Goal: Download file/media

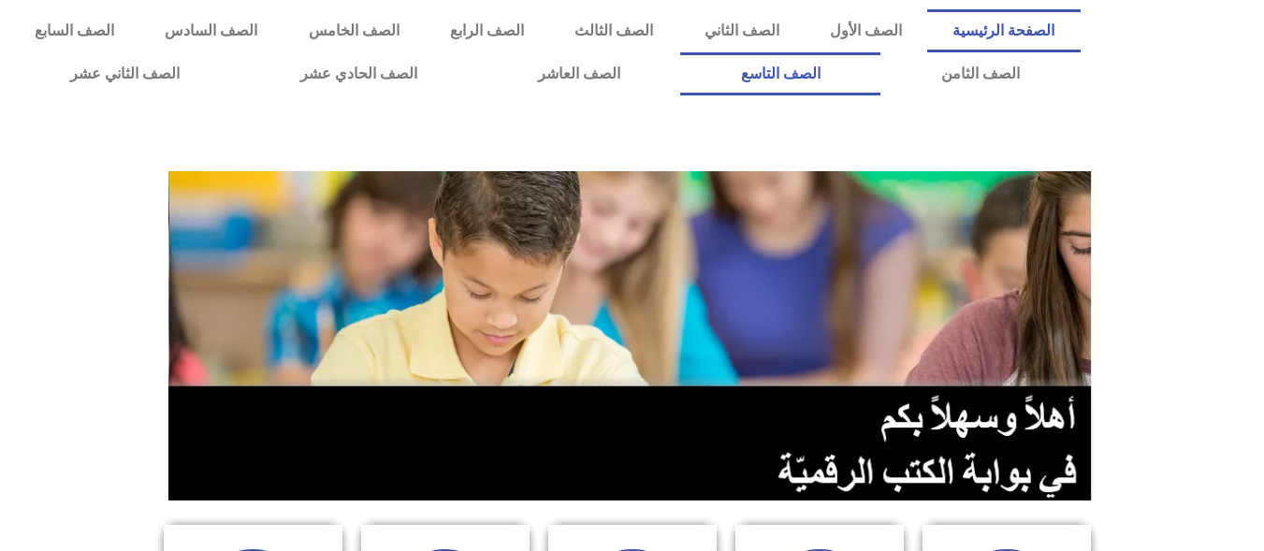
click at [680, 52] on link "الصف التاسع" at bounding box center [780, 73] width 200 height 43
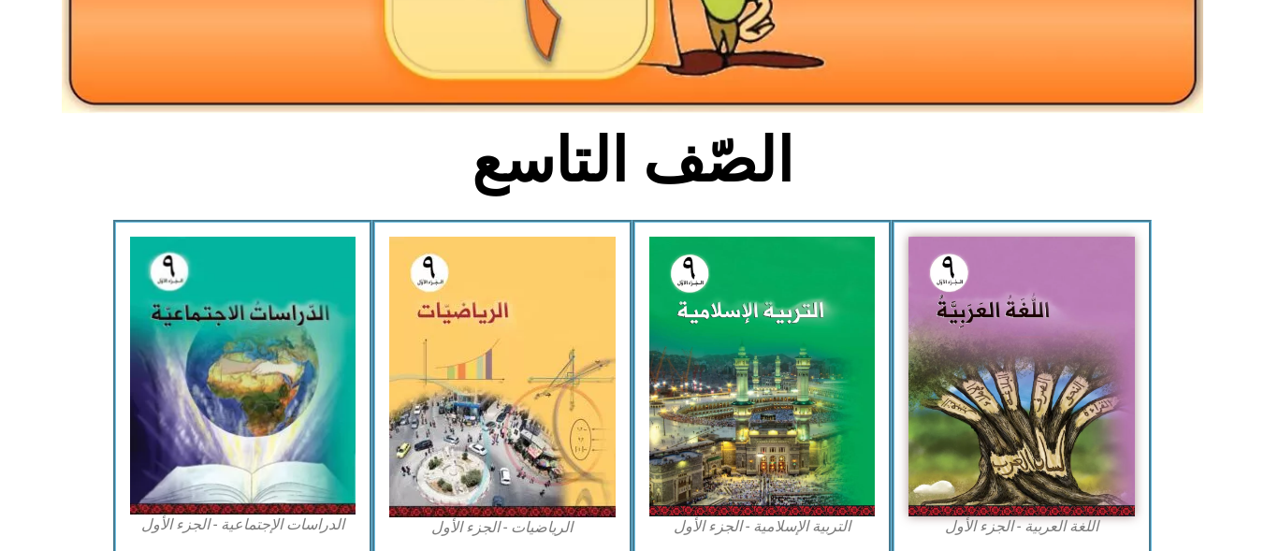
scroll to position [380, 0]
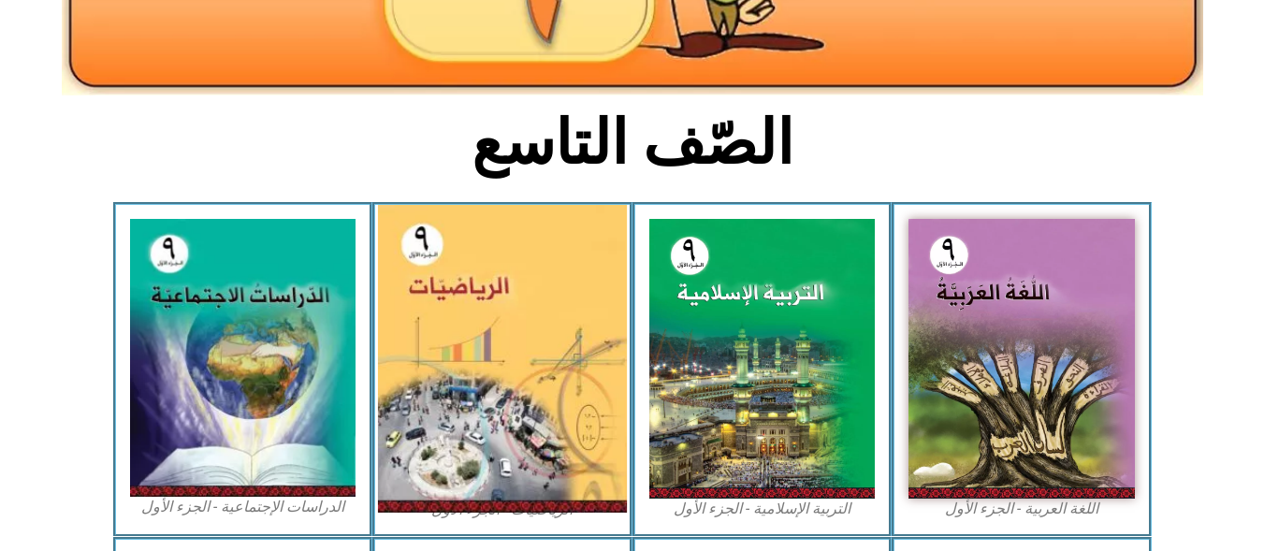
click at [517, 411] on img at bounding box center [502, 359] width 249 height 308
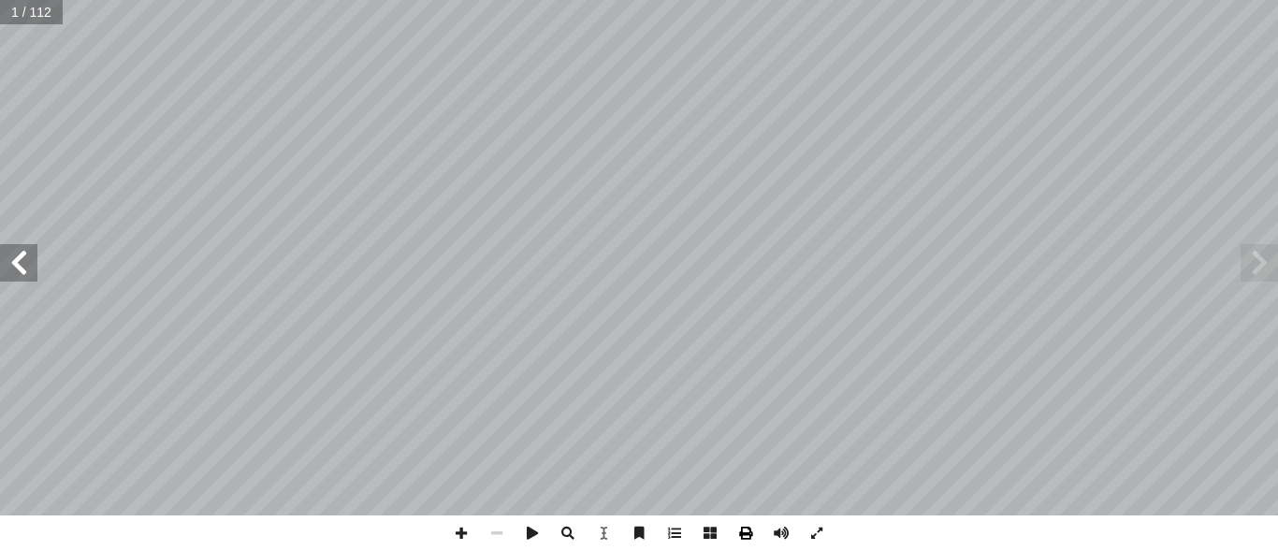
click at [747, 537] on span at bounding box center [746, 533] width 36 height 36
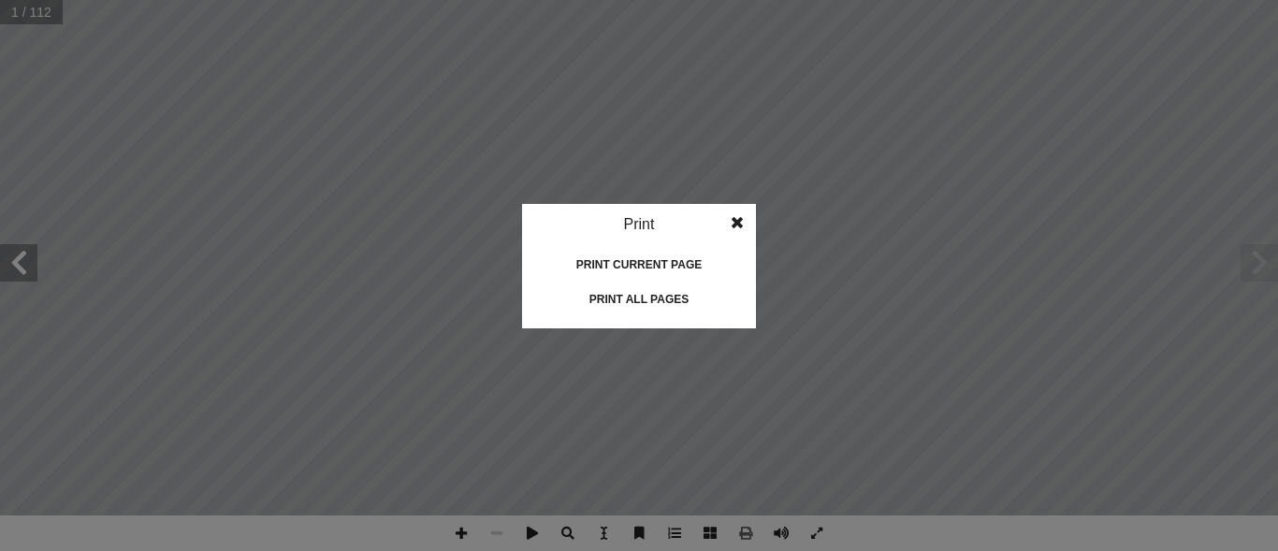
click at [623, 297] on div "Print all pages" at bounding box center [638, 299] width 187 height 30
